Goal: Task Accomplishment & Management: Manage account settings

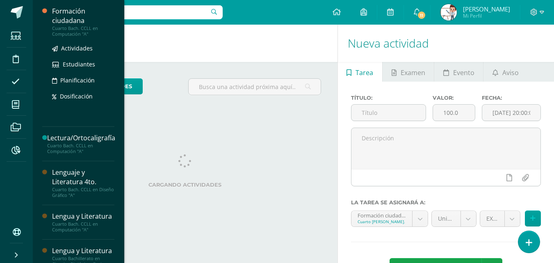
click at [60, 28] on div "Cuarto Bach. CCLL en Computación "A"" at bounding box center [83, 30] width 62 height 11
click at [68, 48] on span "Actividades" at bounding box center [77, 48] width 32 height 8
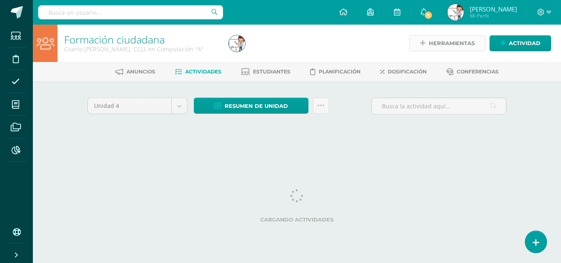
click at [443, 45] on span "Herramientas" at bounding box center [451, 43] width 46 height 15
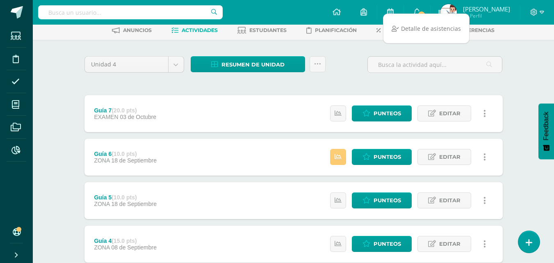
scroll to position [41, 0]
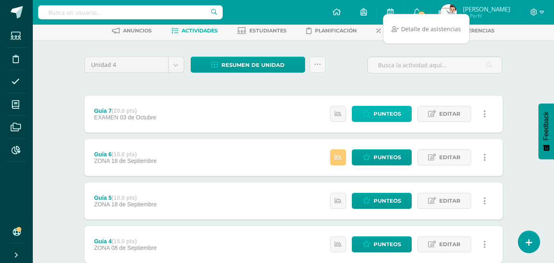
click at [390, 114] on span "Punteos" at bounding box center [387, 113] width 27 height 15
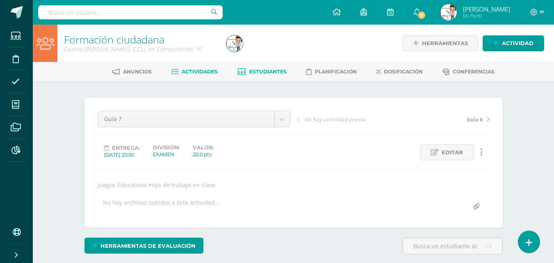
click at [268, 68] on link "Estudiantes" at bounding box center [262, 71] width 49 height 13
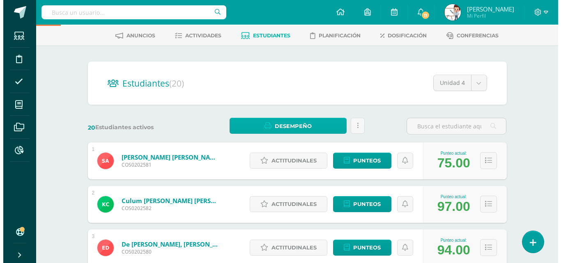
scroll to position [41, 0]
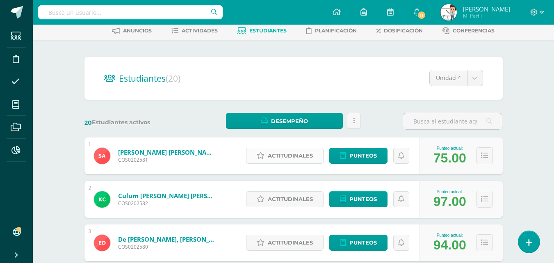
click at [282, 158] on span "Actitudinales" at bounding box center [290, 155] width 45 height 15
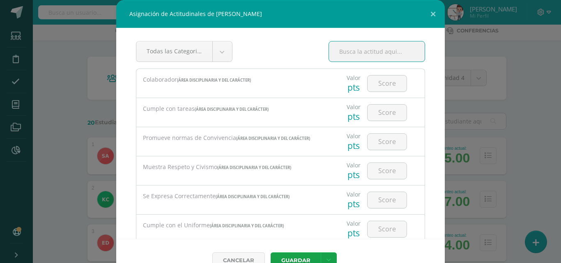
click at [370, 53] on input "text" at bounding box center [377, 51] width 96 height 20
click at [377, 78] on input "number" at bounding box center [386, 84] width 39 height 16
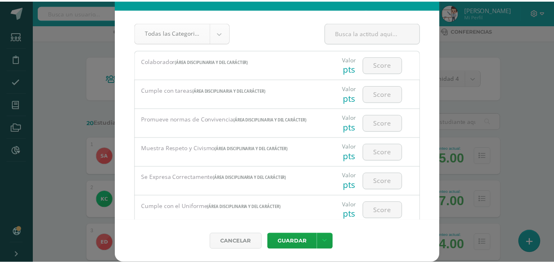
scroll to position [0, 0]
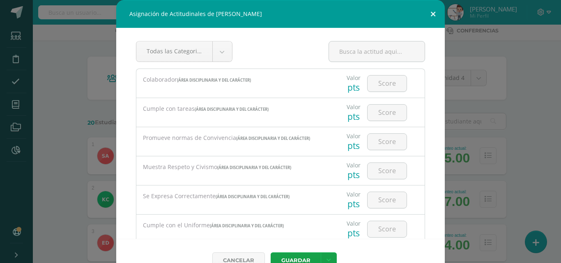
click at [427, 11] on button at bounding box center [432, 14] width 23 height 28
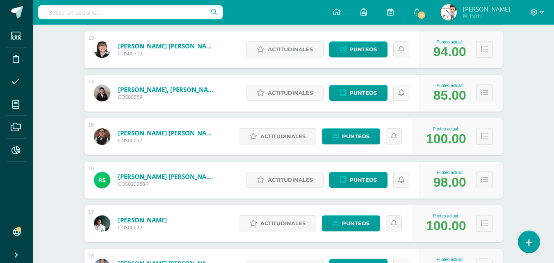
scroll to position [505, 0]
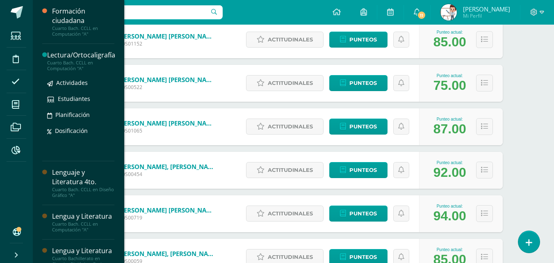
click at [63, 57] on div "Lectura/Ortocaligrafía" at bounding box center [81, 54] width 68 height 9
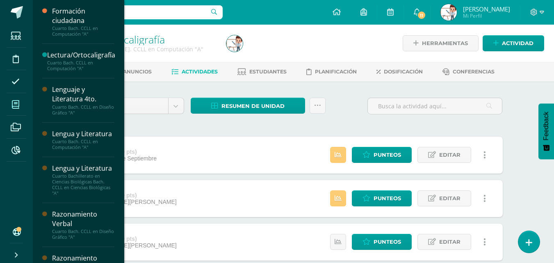
click at [12, 101] on icon at bounding box center [15, 105] width 7 height 8
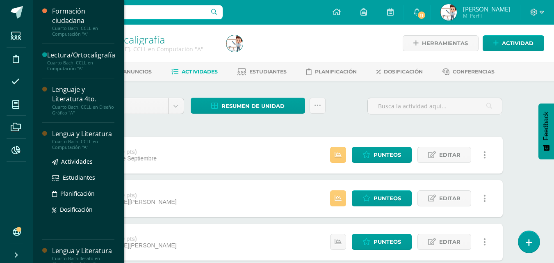
click at [75, 139] on div "Lengua y Literatura" at bounding box center [83, 133] width 62 height 9
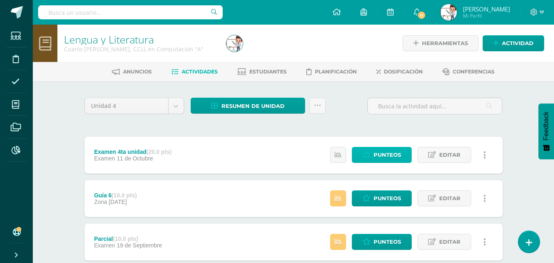
click at [376, 153] on span "Punteos" at bounding box center [387, 154] width 27 height 15
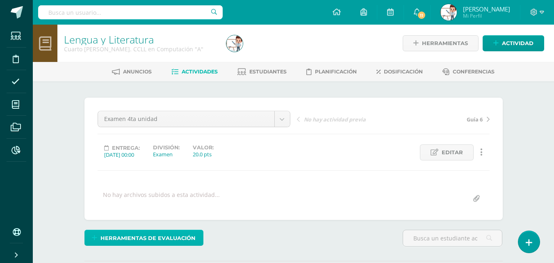
click at [175, 238] on span "Herramientas de evaluación" at bounding box center [148, 238] width 95 height 15
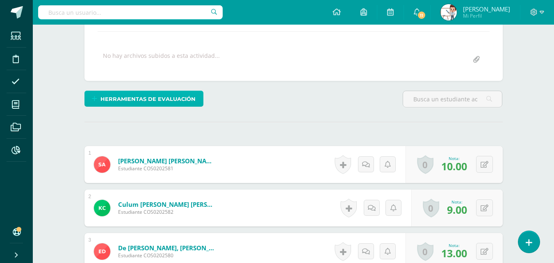
scroll to position [165, 0]
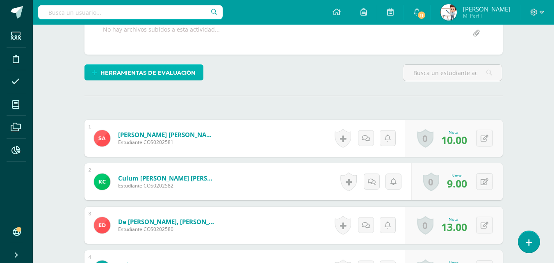
click at [178, 71] on span "Herramientas de evaluación" at bounding box center [148, 72] width 95 height 15
click at [156, 73] on span "Herramientas de evaluación" at bounding box center [148, 72] width 95 height 15
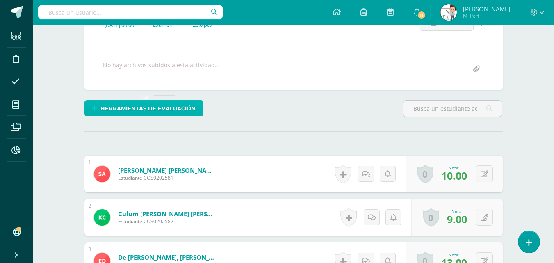
scroll to position [124, 0]
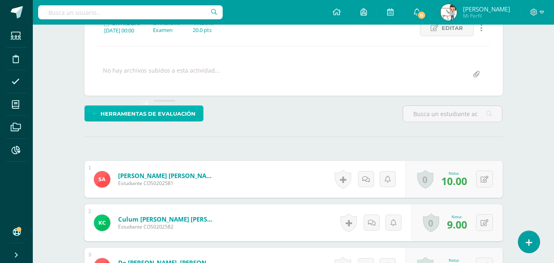
click at [166, 114] on span "Herramientas de evaluación" at bounding box center [148, 113] width 95 height 15
click at [178, 110] on span "Herramientas de evaluación" at bounding box center [148, 113] width 95 height 15
click at [192, 112] on span "Herramientas de evaluación" at bounding box center [148, 113] width 95 height 15
drag, startPoint x: 169, startPoint y: 118, endPoint x: 158, endPoint y: 117, distance: 10.7
click at [158, 117] on span "Herramientas de evaluación" at bounding box center [148, 113] width 95 height 15
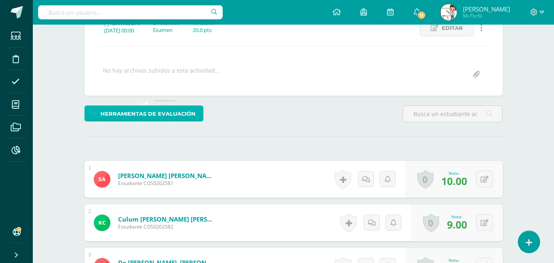
click at [158, 117] on span "Herramientas de evaluación" at bounding box center [148, 113] width 95 height 15
click at [163, 113] on span "Herramientas de evaluación" at bounding box center [148, 113] width 95 height 15
click at [163, 114] on span "Herramientas de evaluación" at bounding box center [148, 113] width 95 height 15
click at [181, 116] on span "Herramientas de evaluación" at bounding box center [148, 113] width 95 height 15
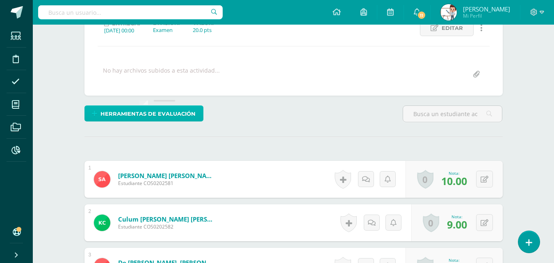
click at [177, 115] on span "Herramientas de evaluación" at bounding box center [148, 113] width 95 height 15
click at [178, 115] on span "Herramientas de evaluación" at bounding box center [148, 113] width 95 height 15
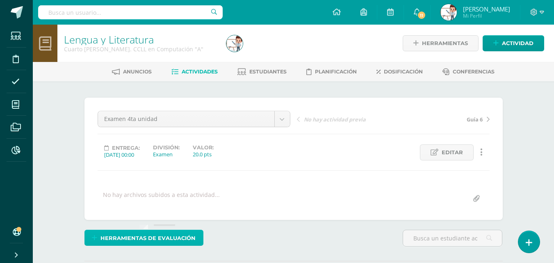
scroll to position [123, 0]
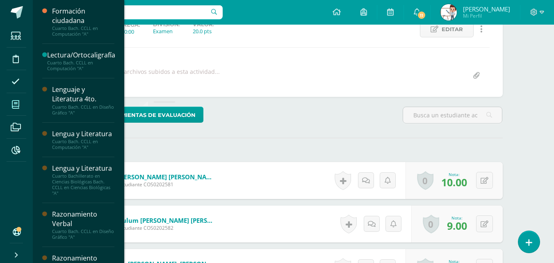
click at [16, 103] on icon at bounding box center [15, 105] width 7 height 8
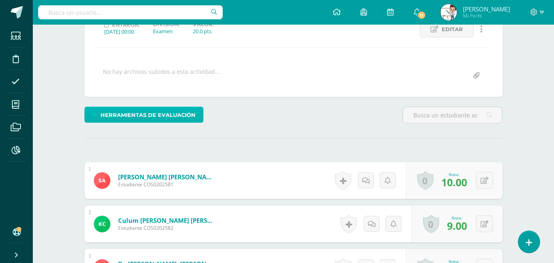
click at [194, 120] on span "Herramientas de evaluación" at bounding box center [148, 115] width 95 height 15
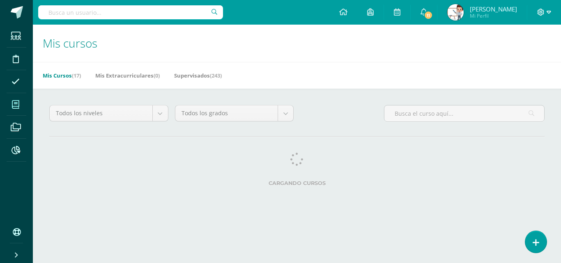
click at [542, 14] on icon at bounding box center [540, 12] width 7 height 7
click at [402, 92] on div "Todos los niveles Todos los niveles JV [PERSON_NAME]. CCLL en Ciencias Biológic…" at bounding box center [297, 147] width 528 height 117
